Goal: Task Accomplishment & Management: Manage account settings

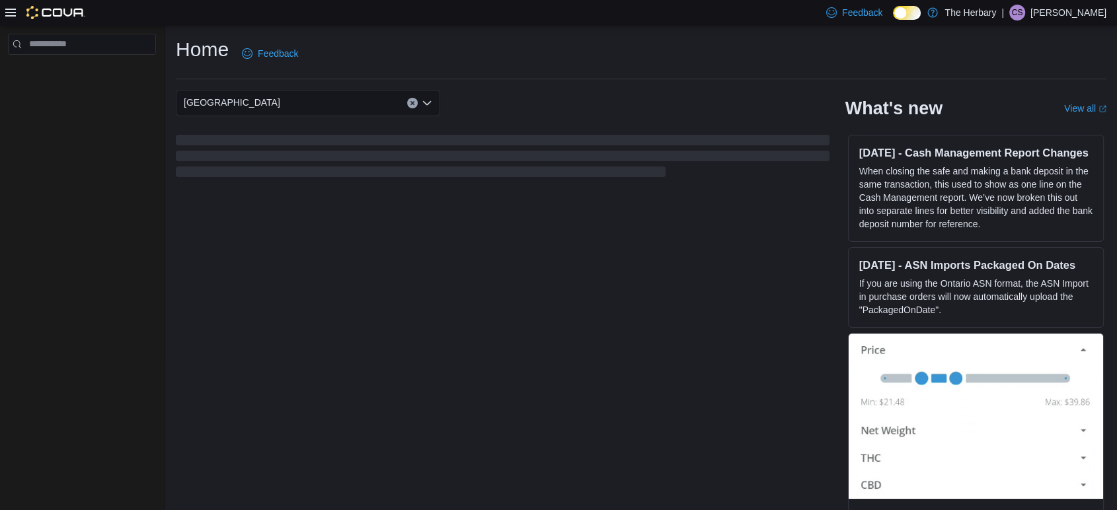
click at [1080, 5] on p "Carolyn Stona" at bounding box center [1069, 13] width 76 height 16
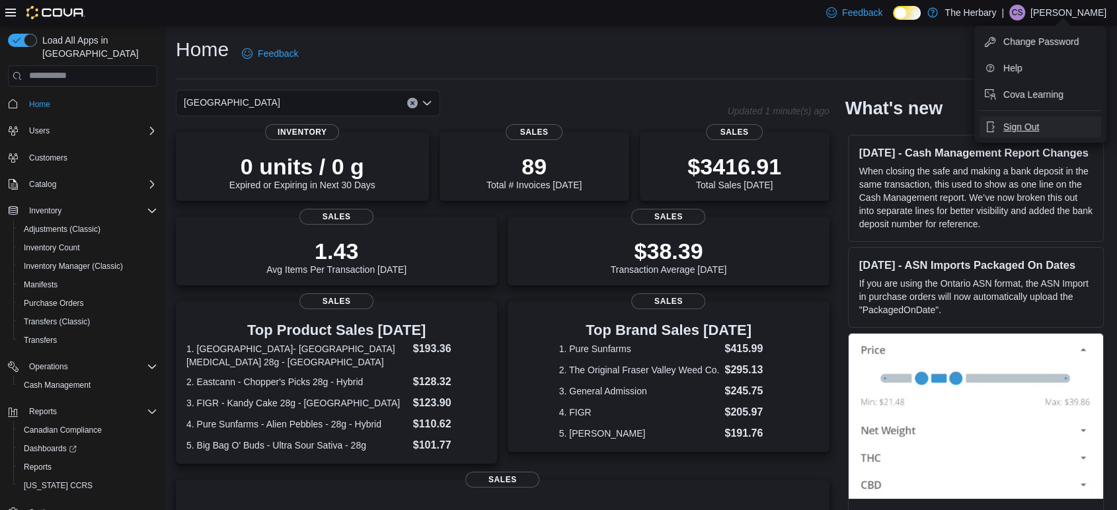
click at [1031, 131] on span "Sign Out" at bounding box center [1022, 126] width 36 height 13
